Goal: Task Accomplishment & Management: Use online tool/utility

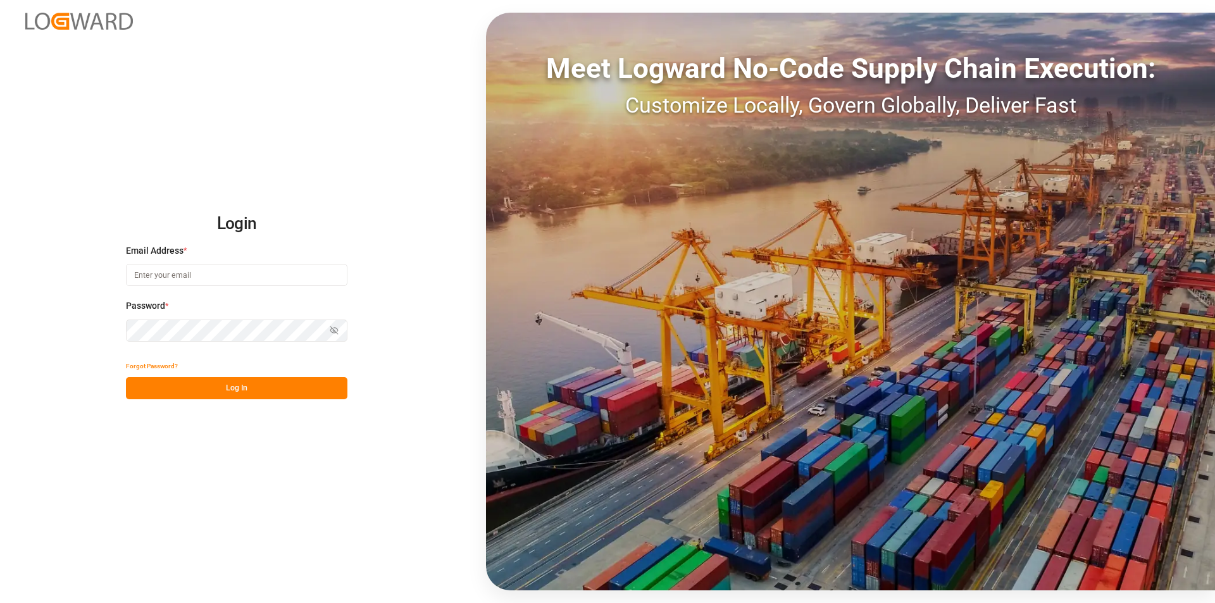
click at [187, 275] on input at bounding box center [237, 275] width 222 height 22
type input "[PERSON_NAME][EMAIL_ADDRESS][PERSON_NAME][DOMAIN_NAME]"
click at [230, 384] on button "Log In" at bounding box center [237, 388] width 222 height 22
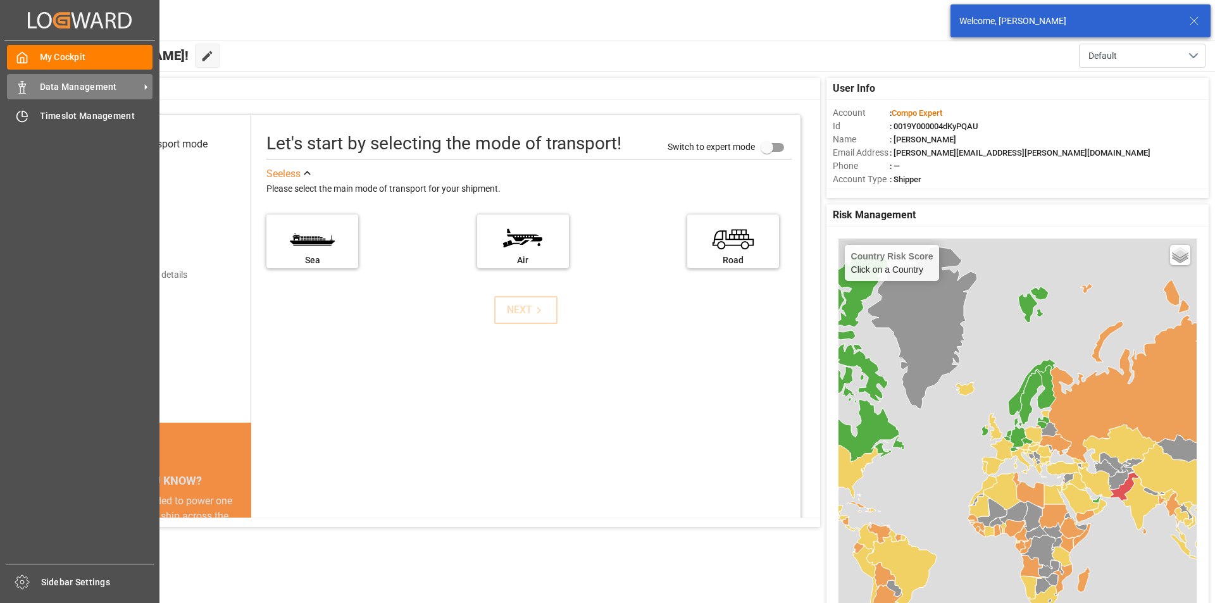
click at [87, 91] on span "Data Management" at bounding box center [90, 86] width 100 height 13
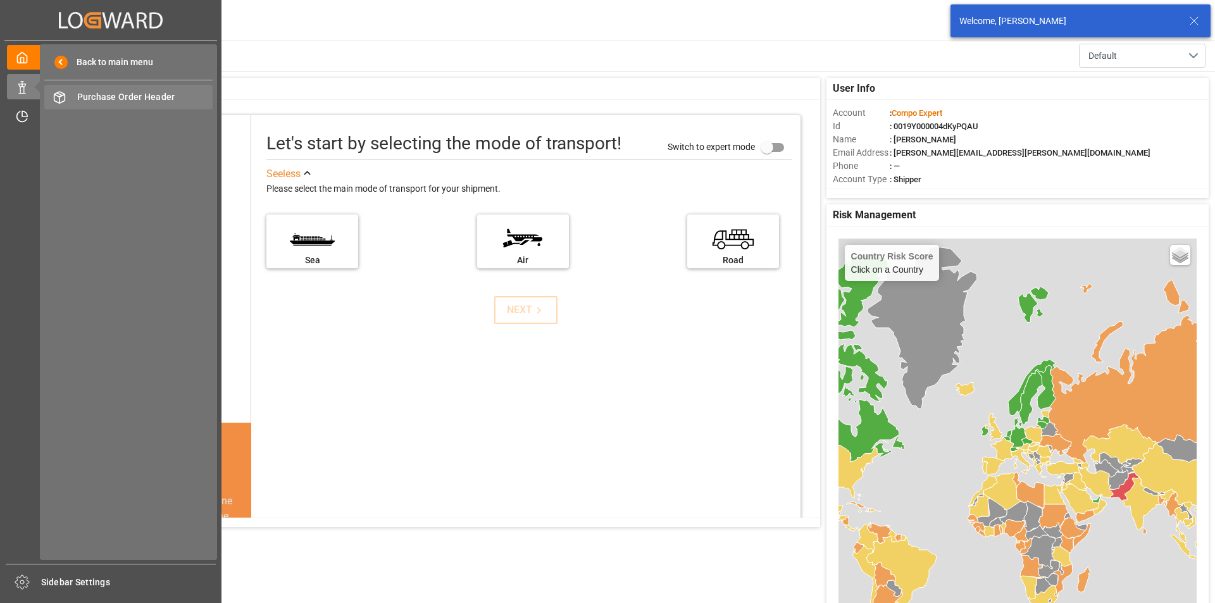
click at [184, 96] on span "Purchase Order Header" at bounding box center [145, 97] width 136 height 13
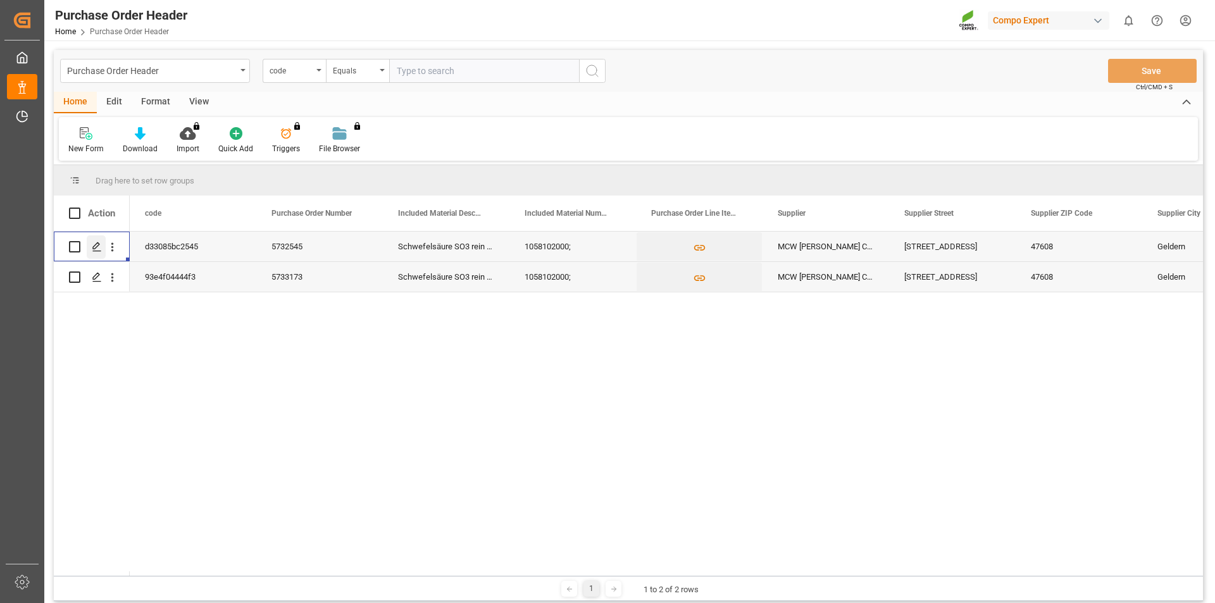
click at [96, 242] on icon "Press SPACE to select this row." at bounding box center [97, 247] width 10 height 10
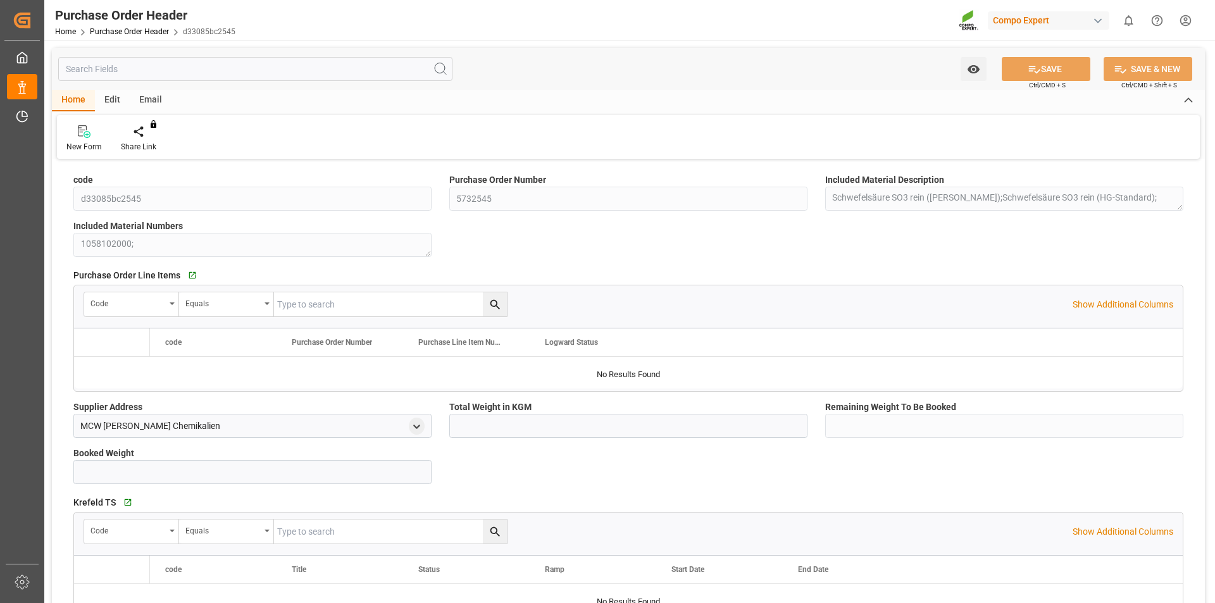
type input "1700000"
type input "700000"
type input "1000000"
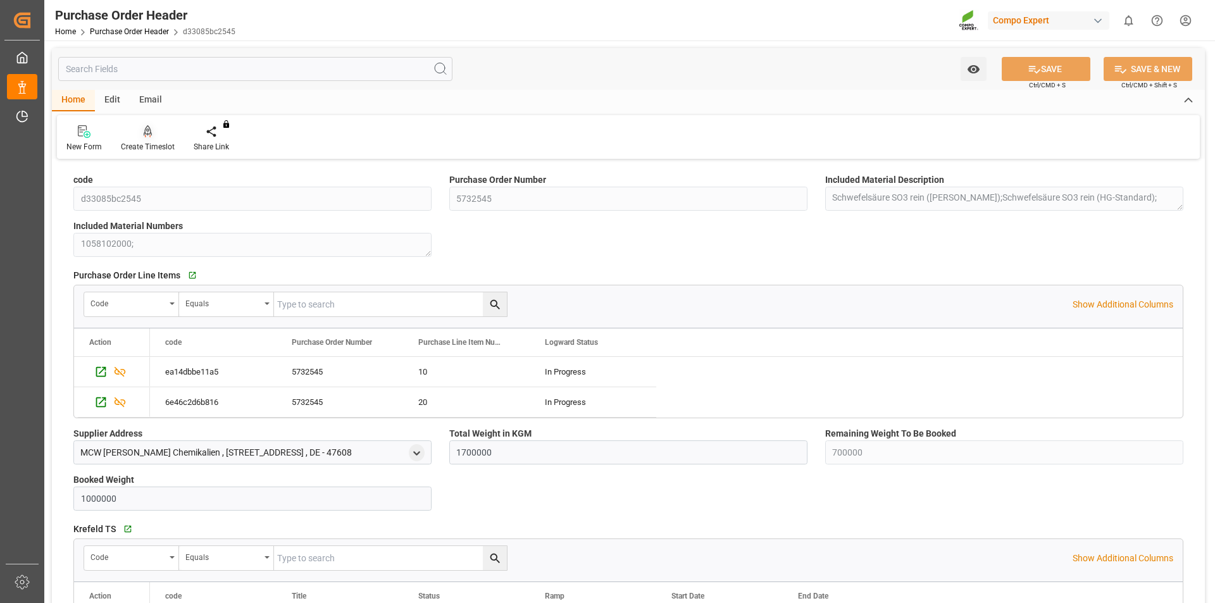
click at [150, 137] on icon at bounding box center [148, 137] width 6 height 3
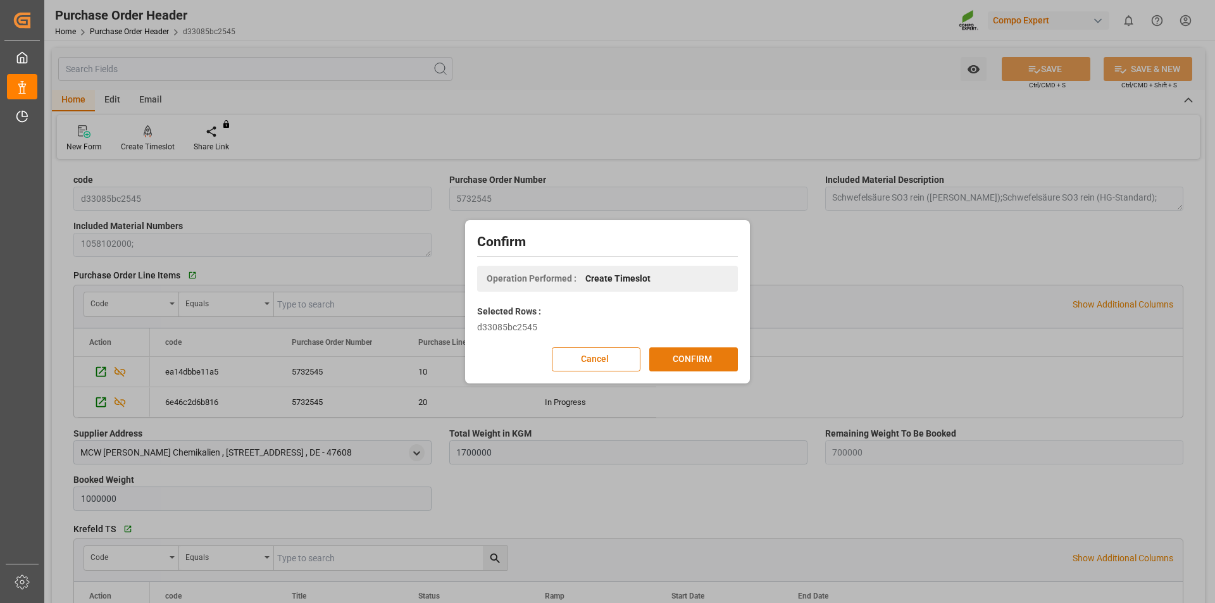
click at [720, 357] on button "CONFIRM" at bounding box center [693, 359] width 89 height 24
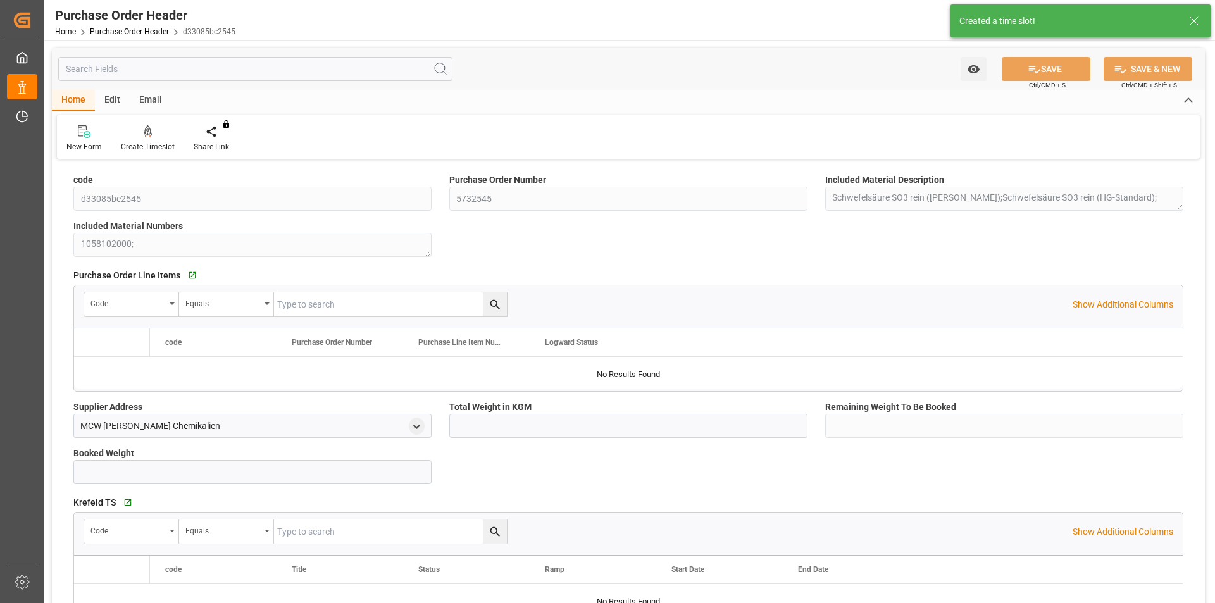
type input "1700000"
type input "700000"
type input "1000000"
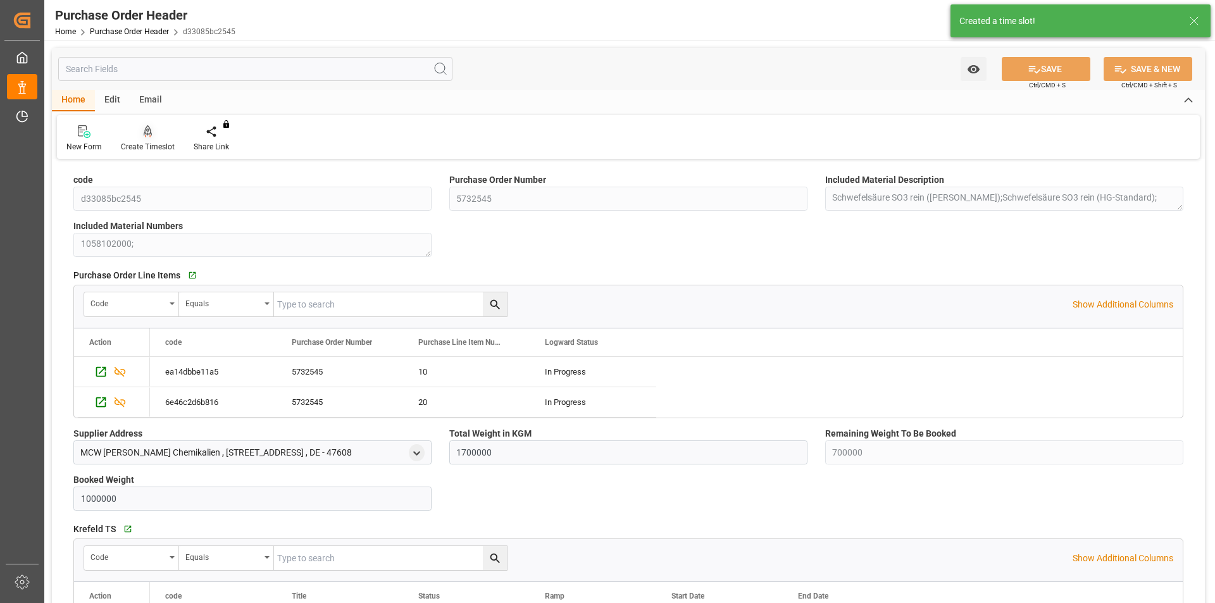
click at [153, 135] on div at bounding box center [148, 131] width 54 height 13
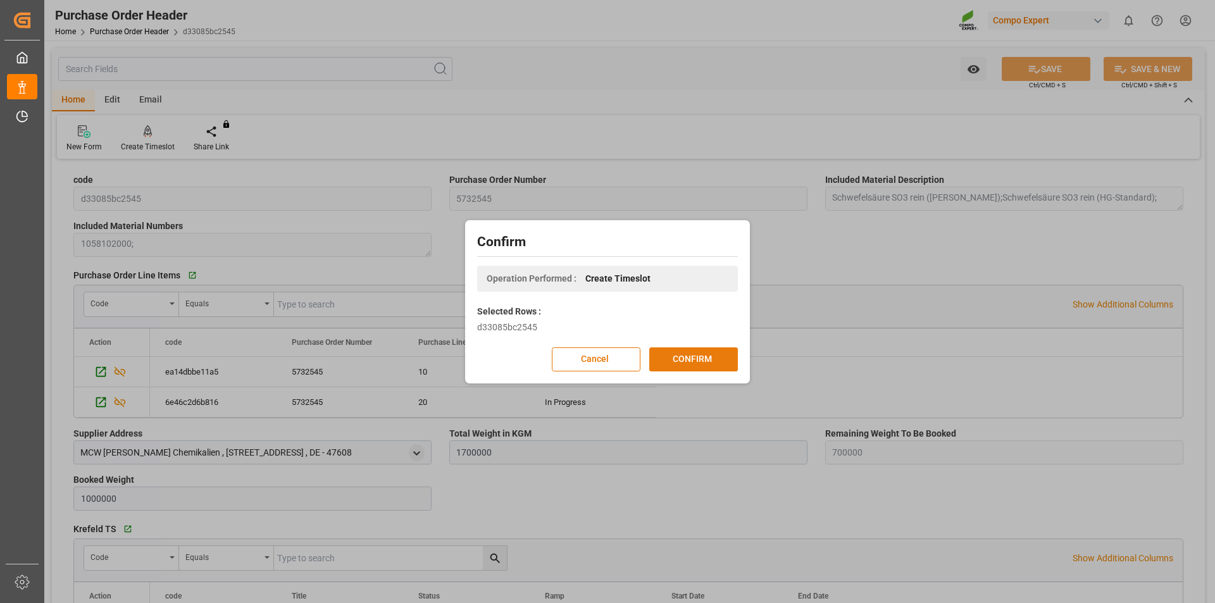
click at [724, 365] on button "CONFIRM" at bounding box center [693, 359] width 89 height 24
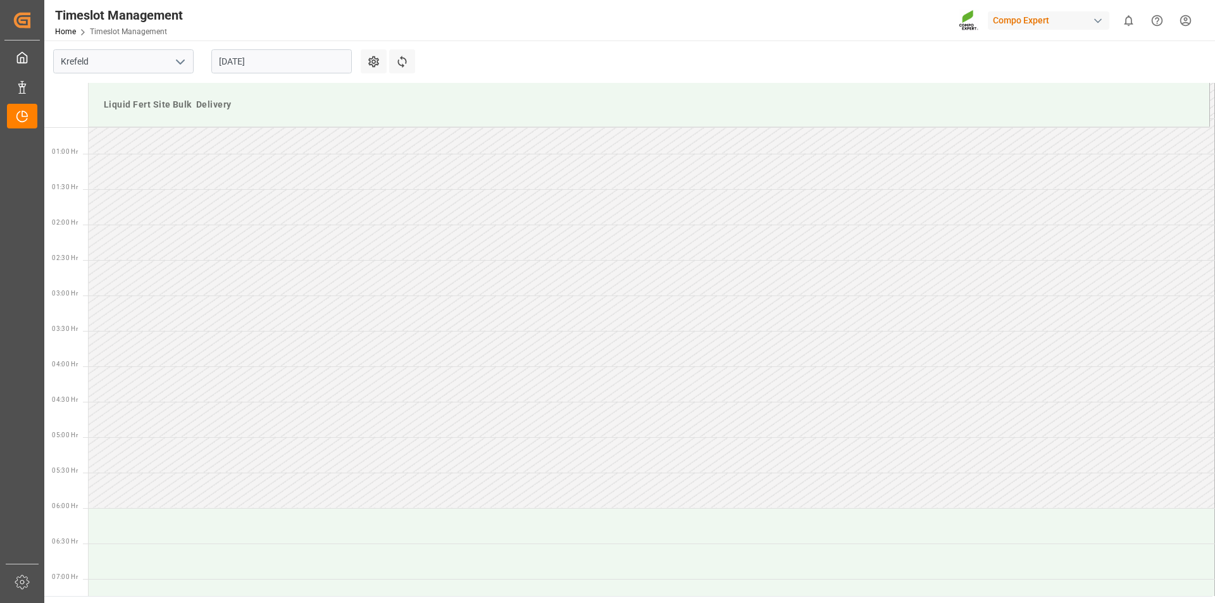
scroll to position [559, 0]
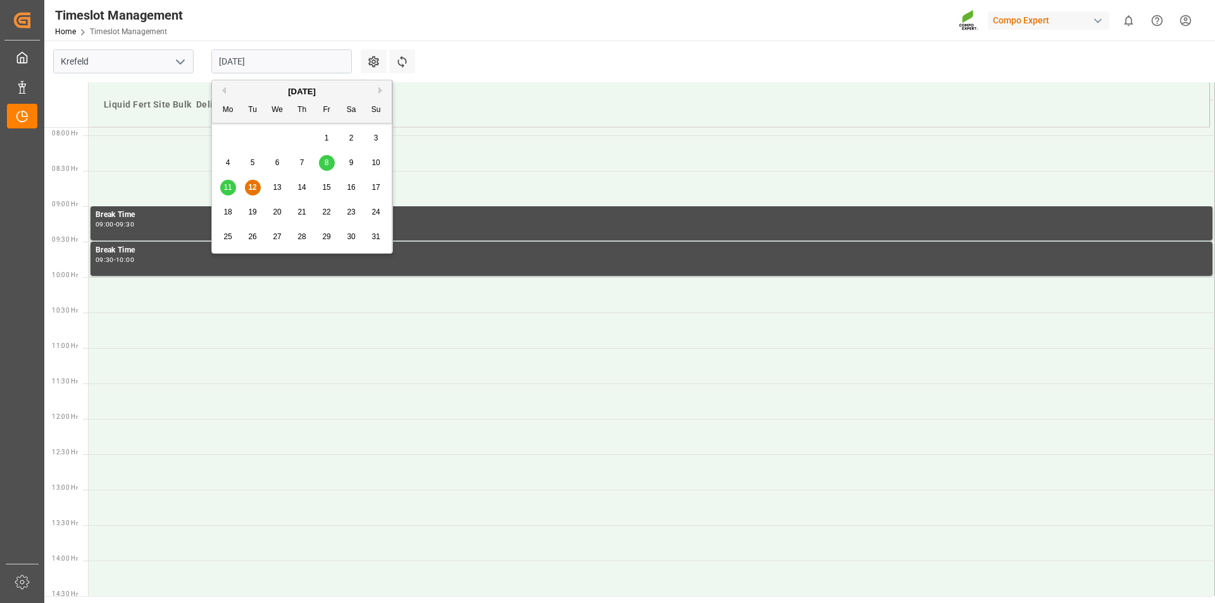
click at [237, 58] on input "[DATE]" at bounding box center [281, 61] width 141 height 24
click at [325, 185] on span "15" at bounding box center [326, 187] width 8 height 9
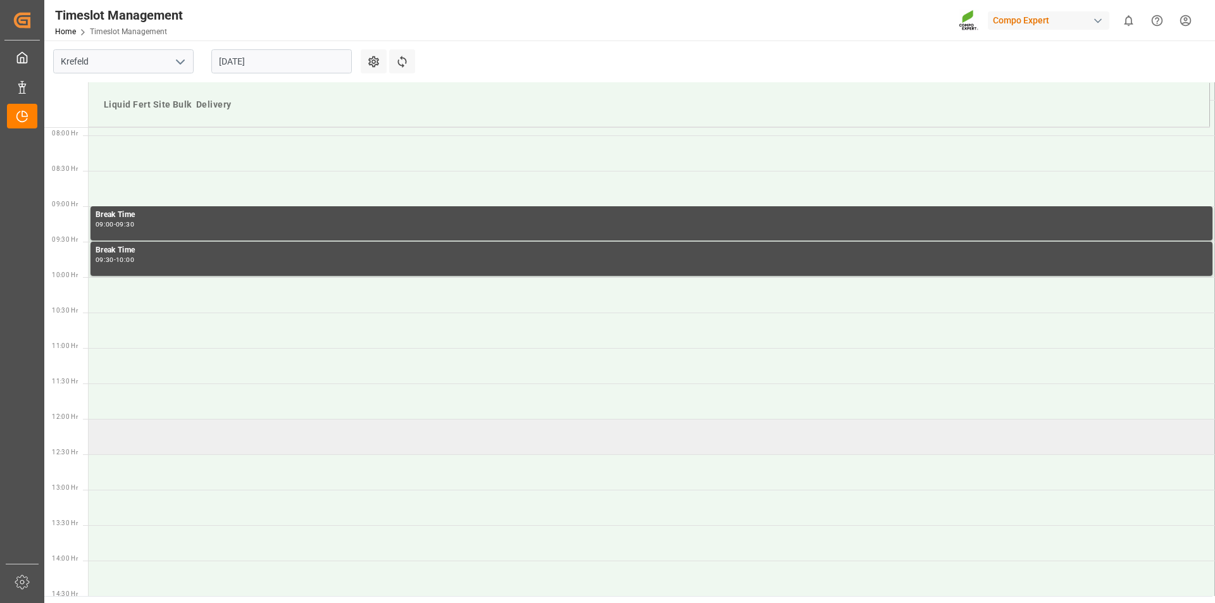
scroll to position [622, 0]
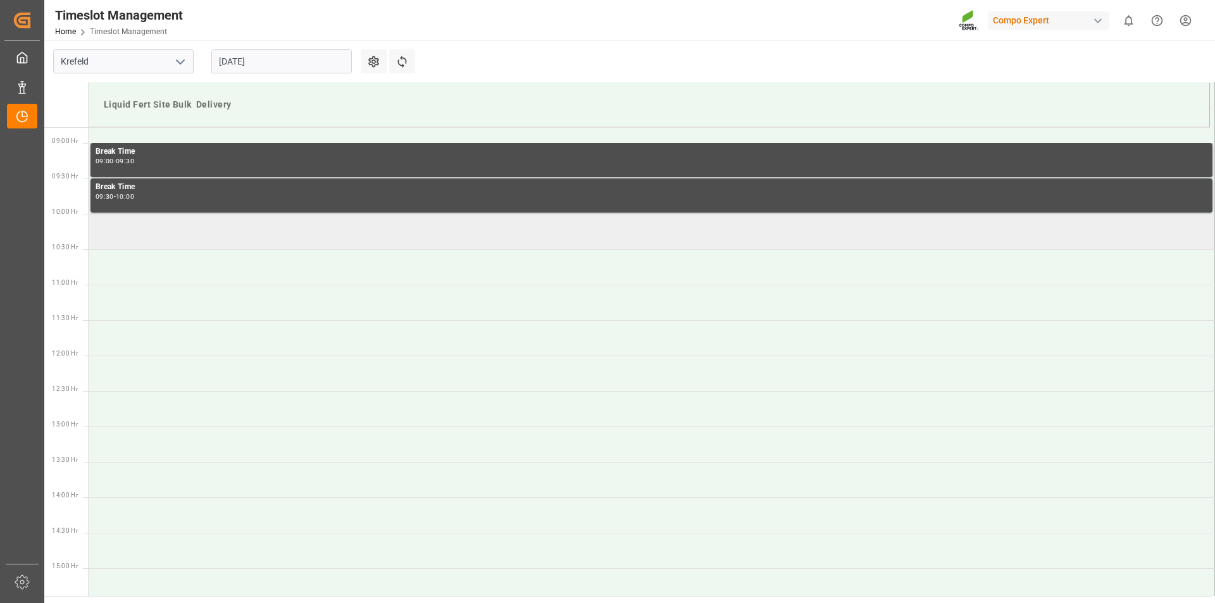
click at [159, 234] on td at bounding box center [652, 231] width 1127 height 35
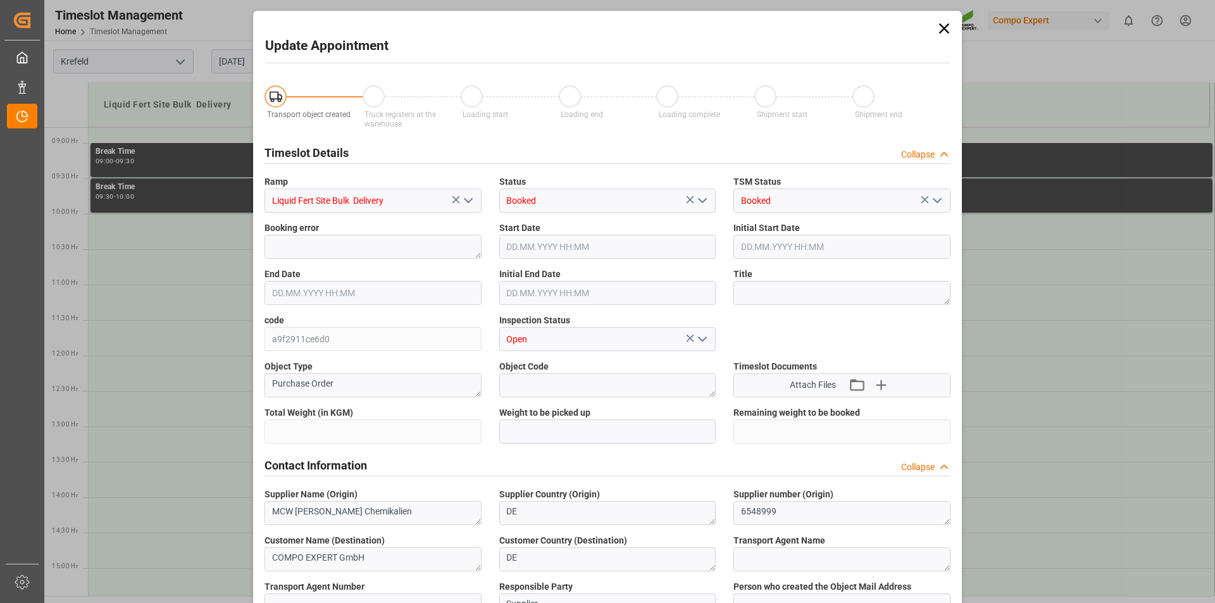
type input "1700000"
type input "700000"
type input "15.08.2025 10:00"
type input "15.08.2025 10:30"
type input "12.08.2025 06:50"
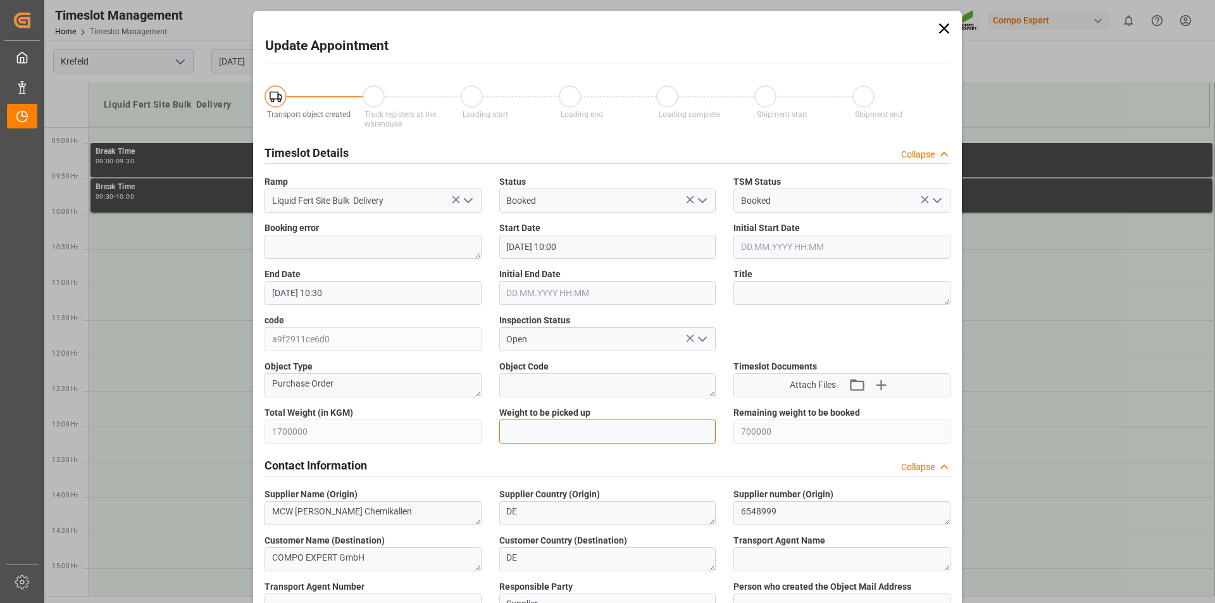
click at [526, 428] on input "text" at bounding box center [607, 432] width 217 height 24
type input "25000"
click at [837, 296] on textarea at bounding box center [842, 293] width 217 height 24
type textarea "162549 Blüggel"
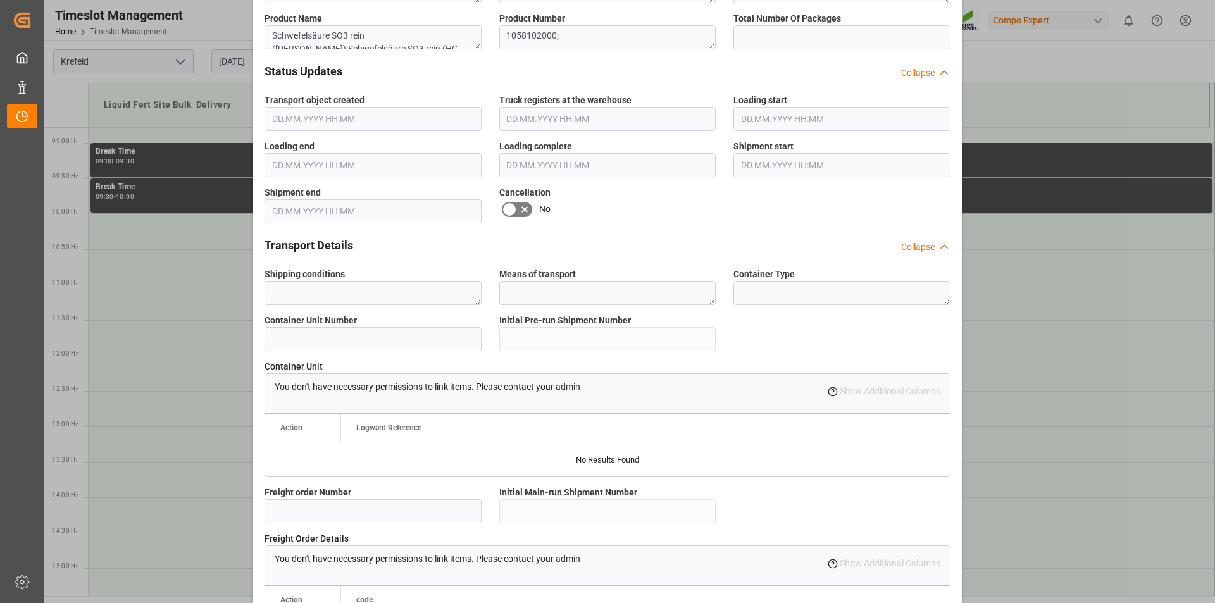
scroll to position [1064, 0]
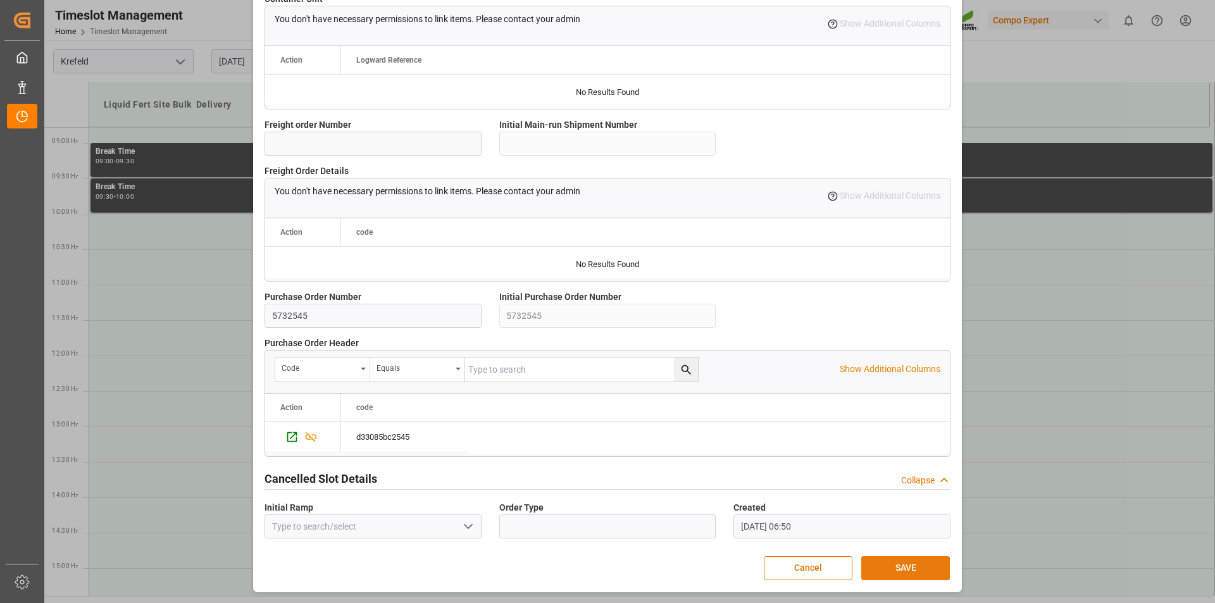
click at [899, 568] on button "SAVE" at bounding box center [905, 568] width 89 height 24
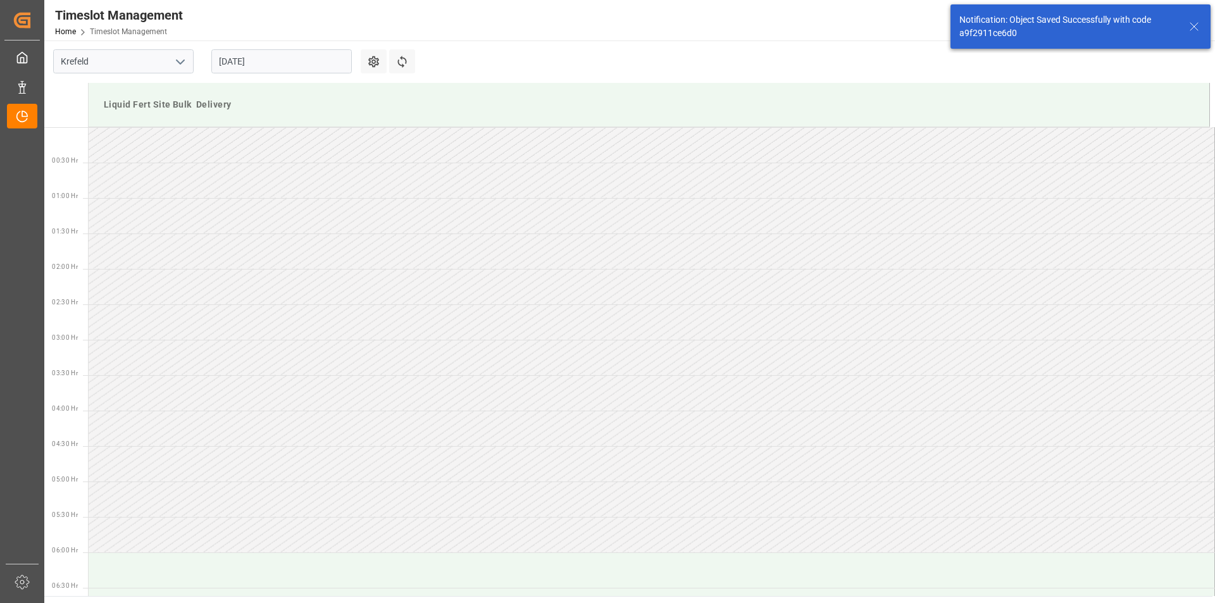
scroll to position [630, 0]
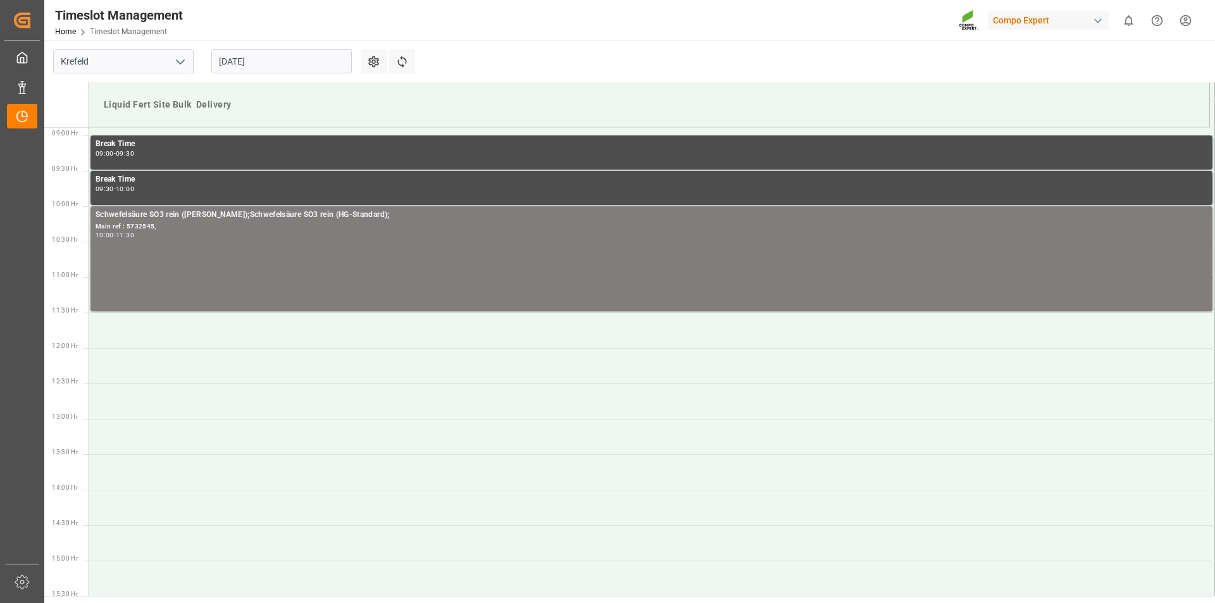
click at [1189, 18] on html "Created by potrace 1.15, written by Peter Selinger 2001-2017 Created by potrace…" at bounding box center [607, 301] width 1215 height 603
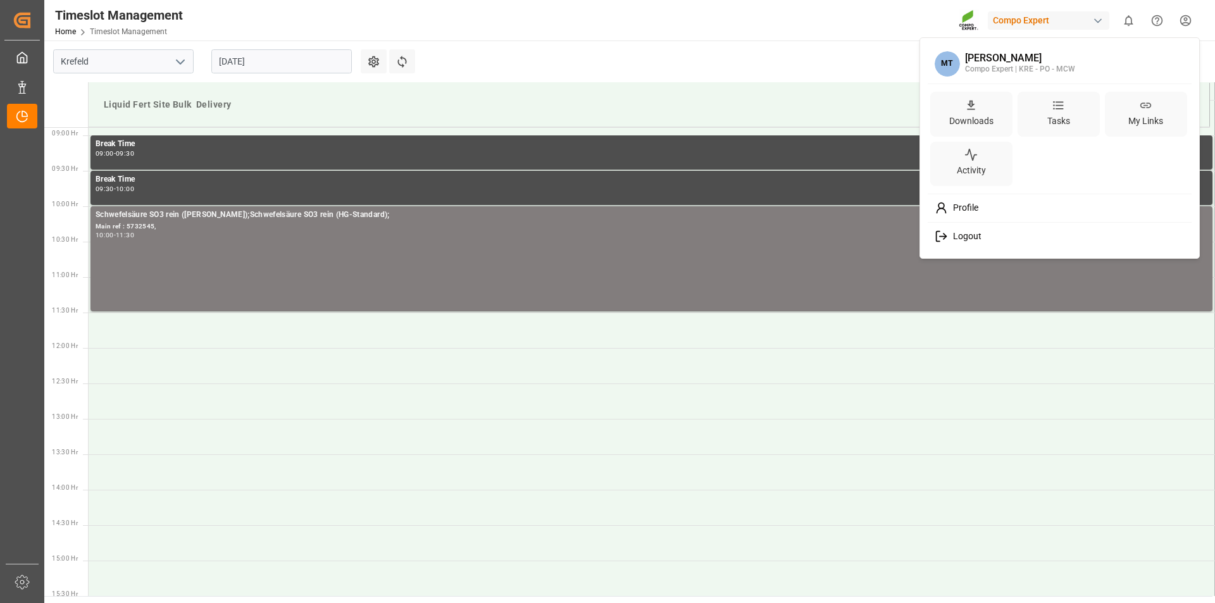
click at [995, 234] on div "Logout" at bounding box center [1059, 236] width 259 height 23
